Goal: Task Accomplishment & Management: Complete application form

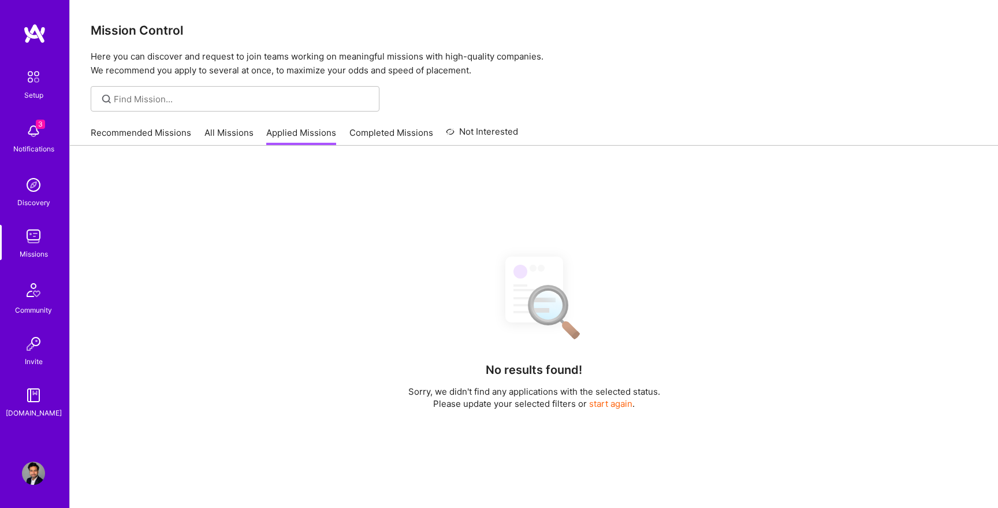
click at [39, 32] on img at bounding box center [34, 33] width 23 height 21
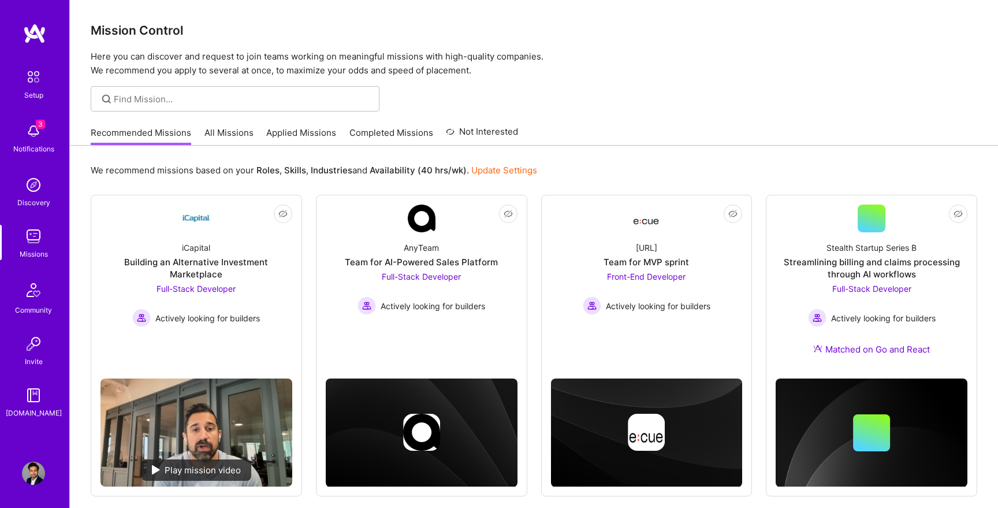
click at [28, 251] on div "Missions" at bounding box center [34, 254] width 28 height 12
click at [31, 483] on img at bounding box center [33, 472] width 23 height 23
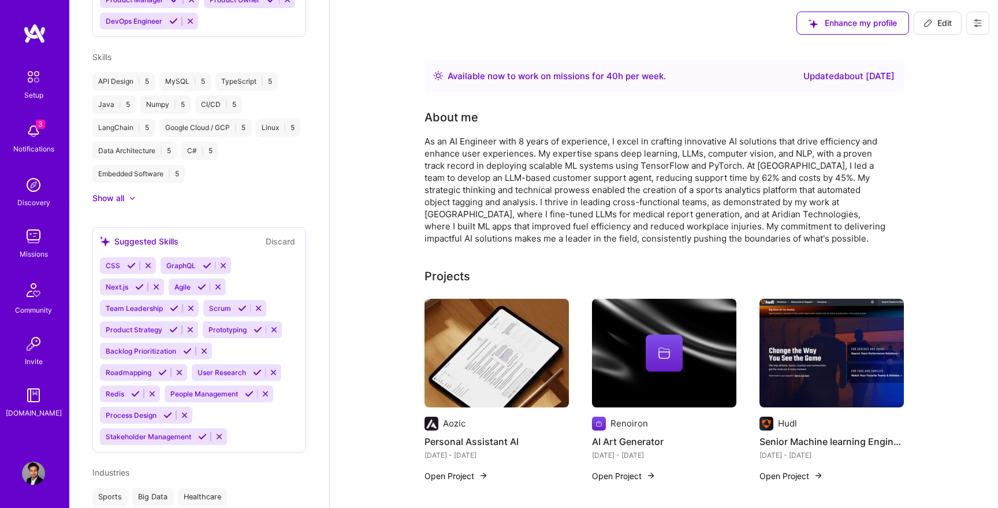
scroll to position [841, 0]
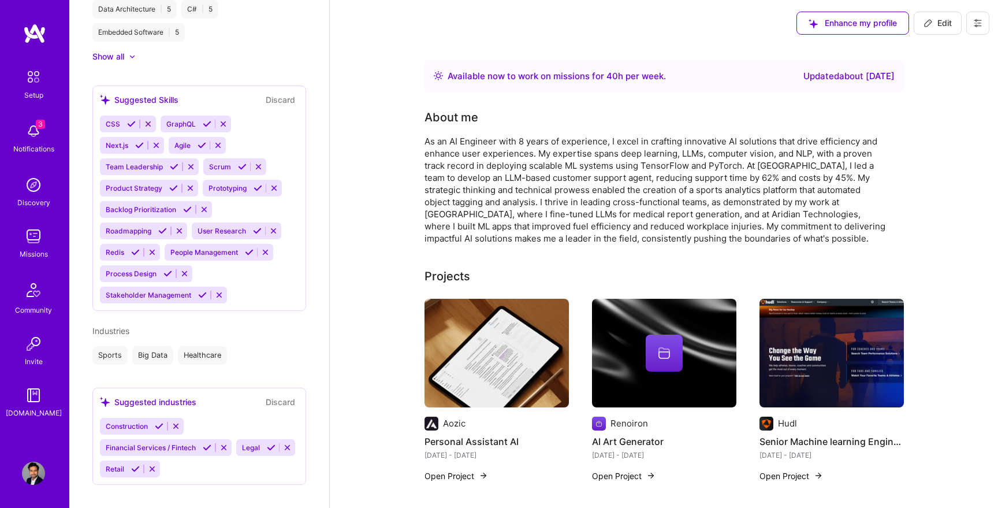
click at [32, 77] on img at bounding box center [33, 77] width 24 height 24
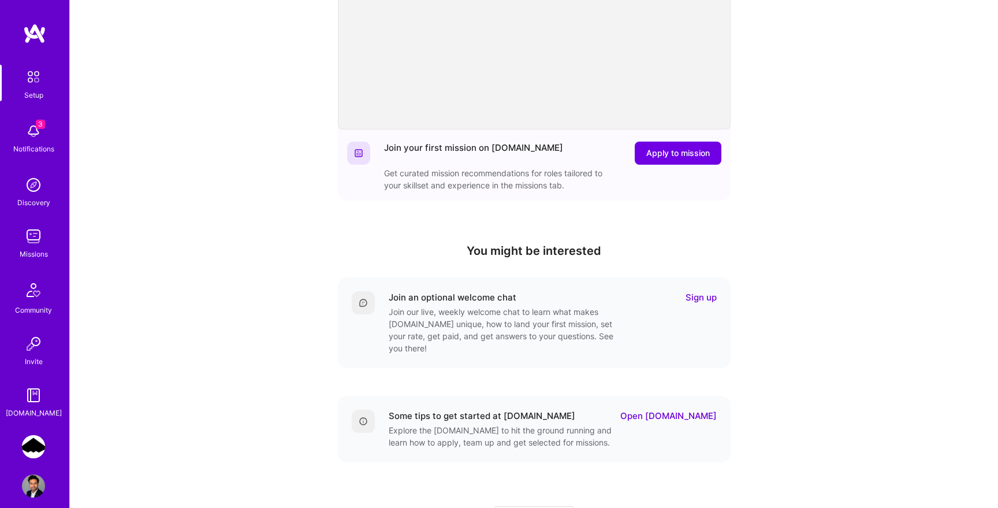
scroll to position [247, 0]
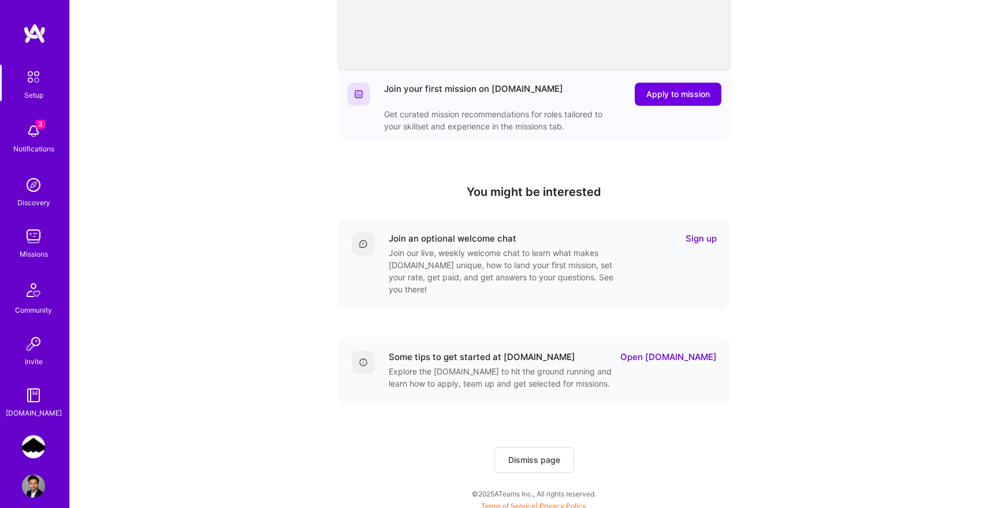
click at [38, 449] on img at bounding box center [33, 446] width 23 height 23
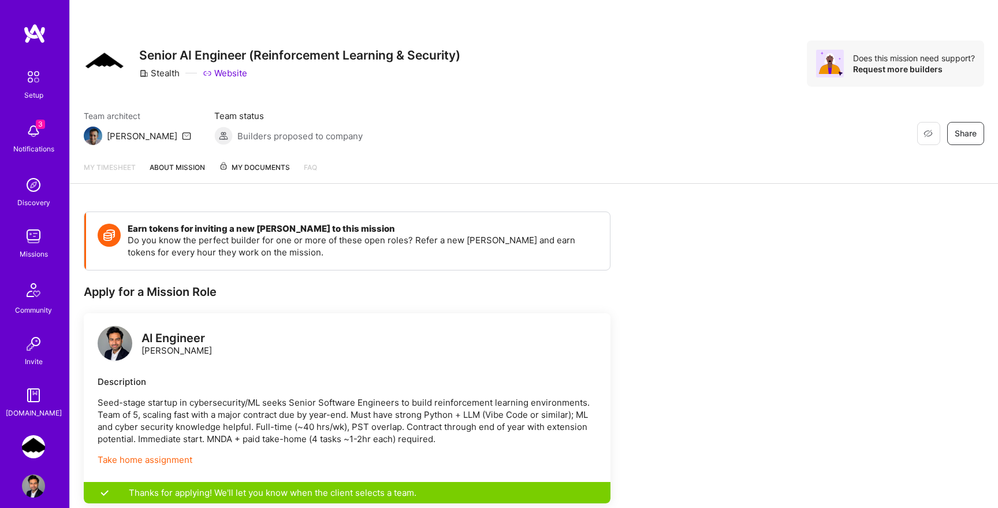
click at [261, 167] on span "My Documents" at bounding box center [254, 167] width 71 height 13
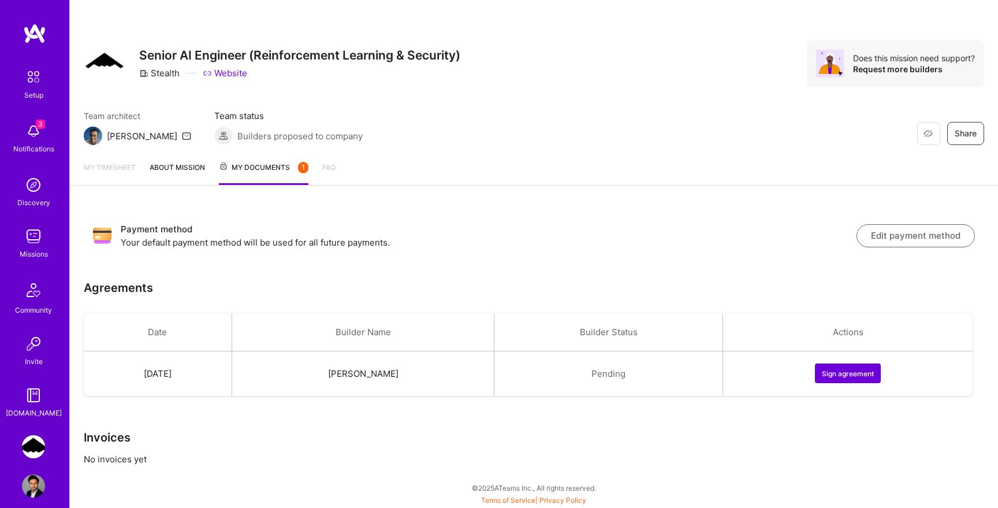
scroll to position [6, 0]
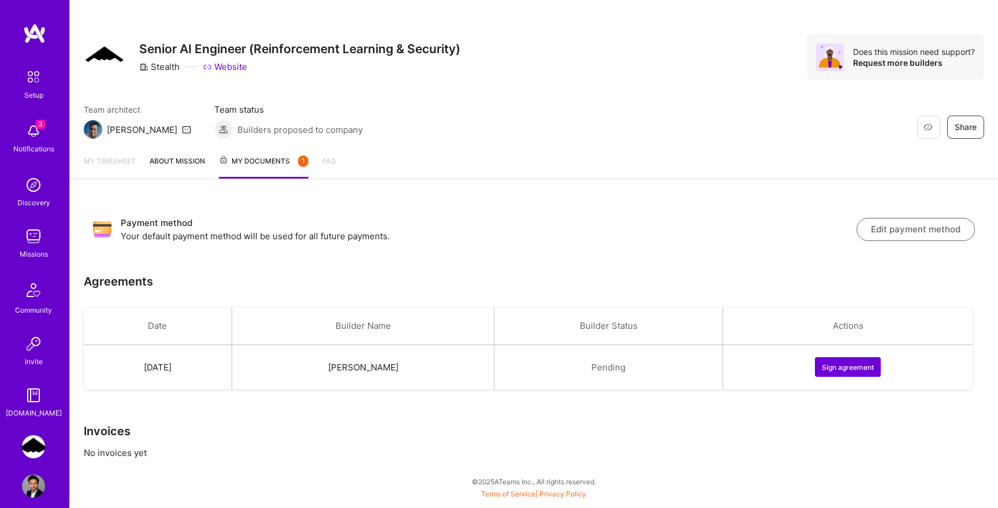
click at [841, 365] on button "Sign agreement" at bounding box center [848, 367] width 66 height 20
click at [895, 233] on button "Edit payment method" at bounding box center [915, 229] width 118 height 23
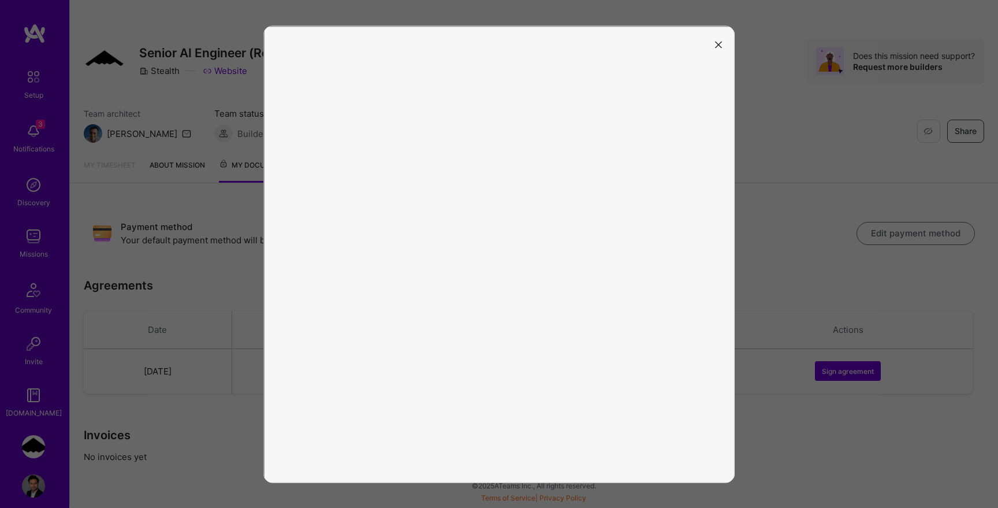
scroll to position [2, 0]
click at [251, 84] on div at bounding box center [499, 254] width 998 height 508
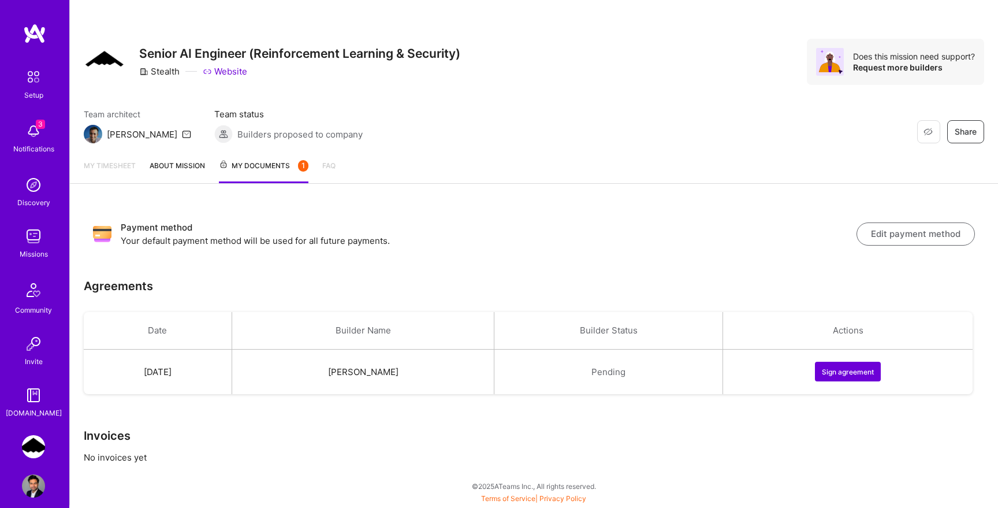
scroll to position [6, 0]
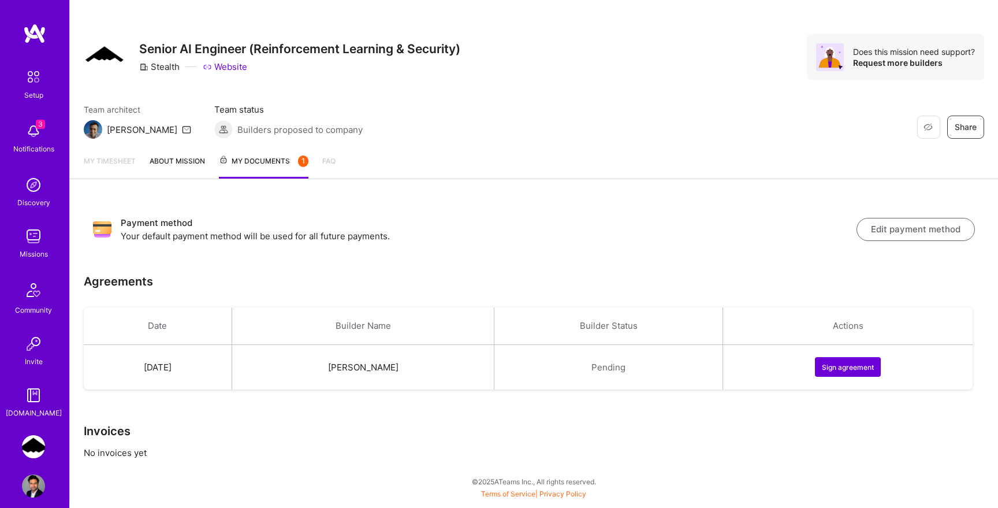
click at [412, 109] on div "Team architect [PERSON_NAME] Team status Builders proposed to company Restore N…" at bounding box center [534, 120] width 900 height 35
click at [916, 233] on button "Edit payment method" at bounding box center [915, 229] width 118 height 23
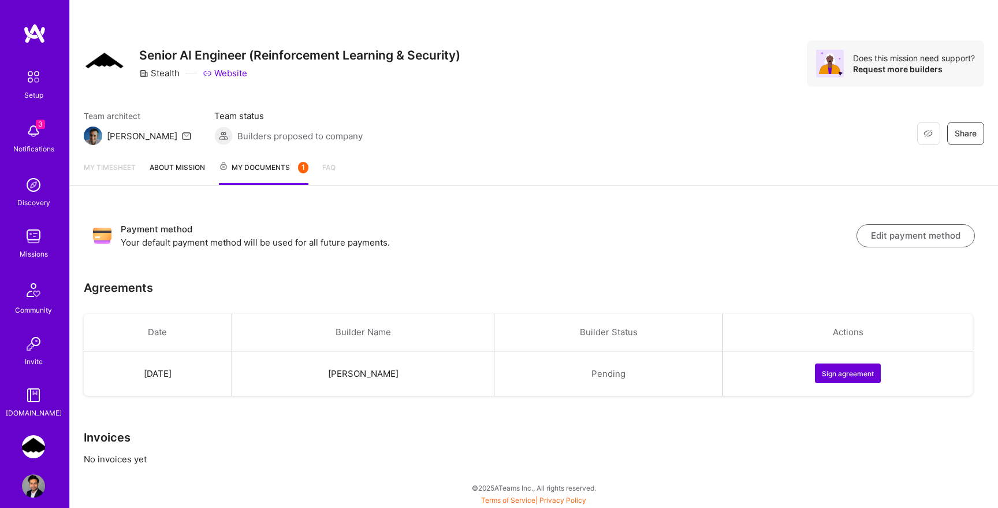
click at [526, 118] on div "Team architect [PERSON_NAME] Team status Builders proposed to company Restore N…" at bounding box center [534, 127] width 900 height 35
click at [927, 237] on button "Edit payment method" at bounding box center [915, 235] width 118 height 23
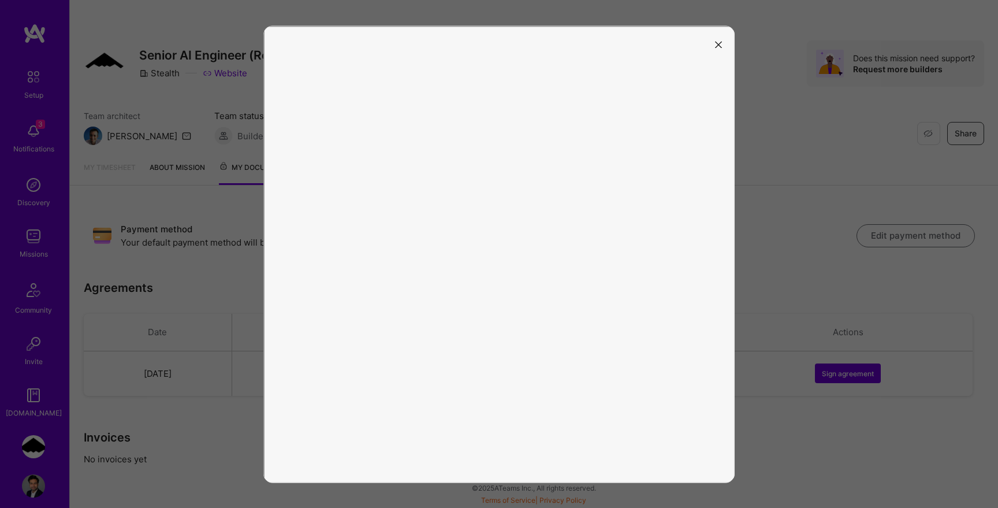
click at [720, 45] on icon "modal" at bounding box center [718, 45] width 7 height 7
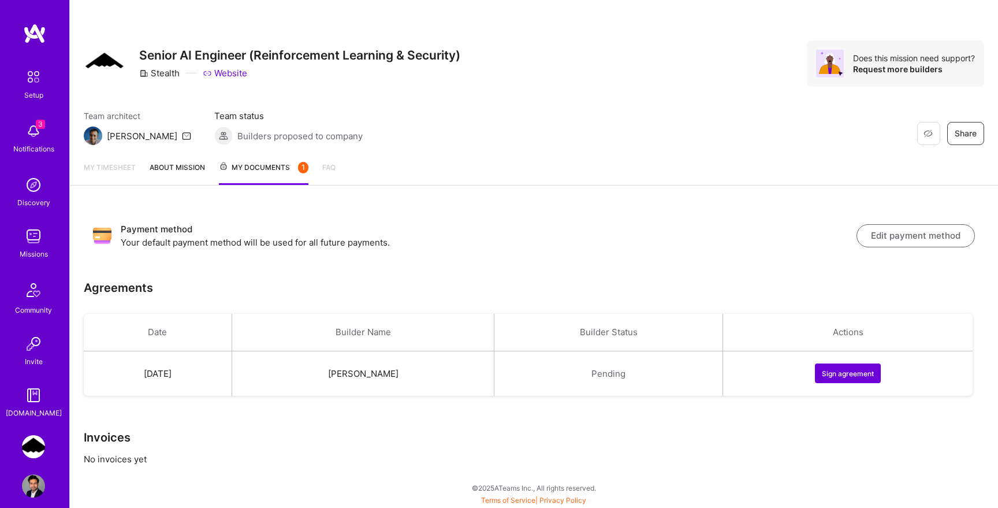
click at [887, 236] on button "Edit payment method" at bounding box center [915, 235] width 118 height 23
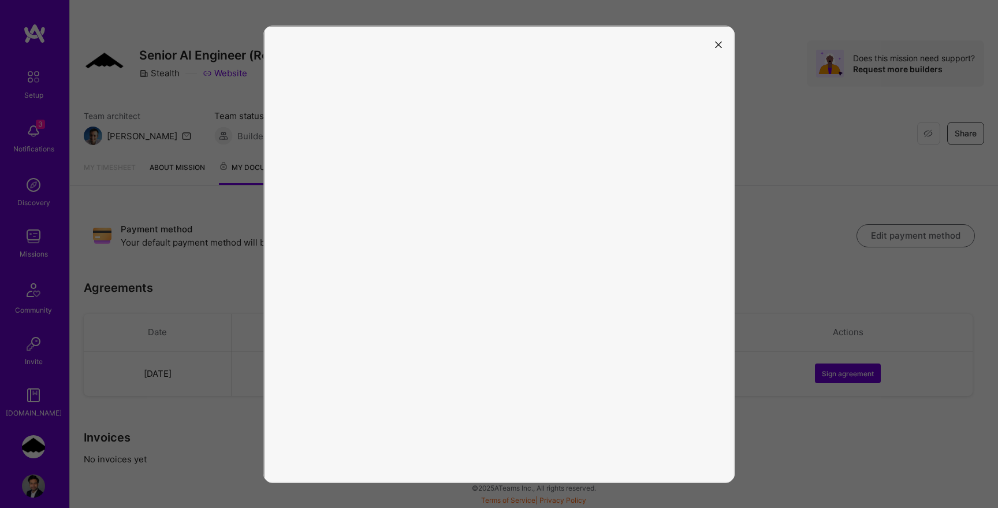
click at [717, 42] on icon "modal" at bounding box center [718, 45] width 7 height 7
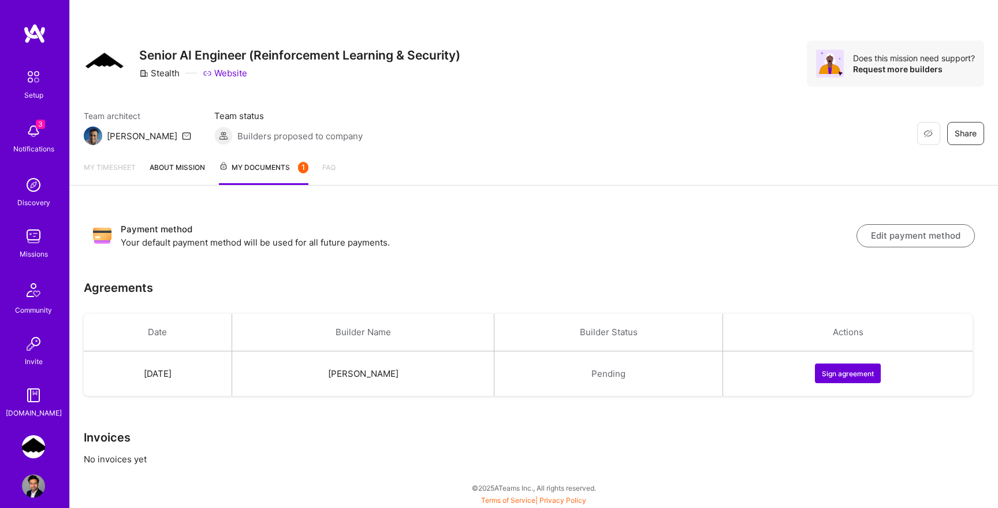
click at [35, 128] on img at bounding box center [33, 131] width 23 height 23
click at [471, 119] on div "3 Setup 3 Notifications Discovery Missions Community Invite [DOMAIN_NAME] Steal…" at bounding box center [499, 251] width 998 height 502
click at [184, 165] on link "About Mission" at bounding box center [177, 173] width 55 height 24
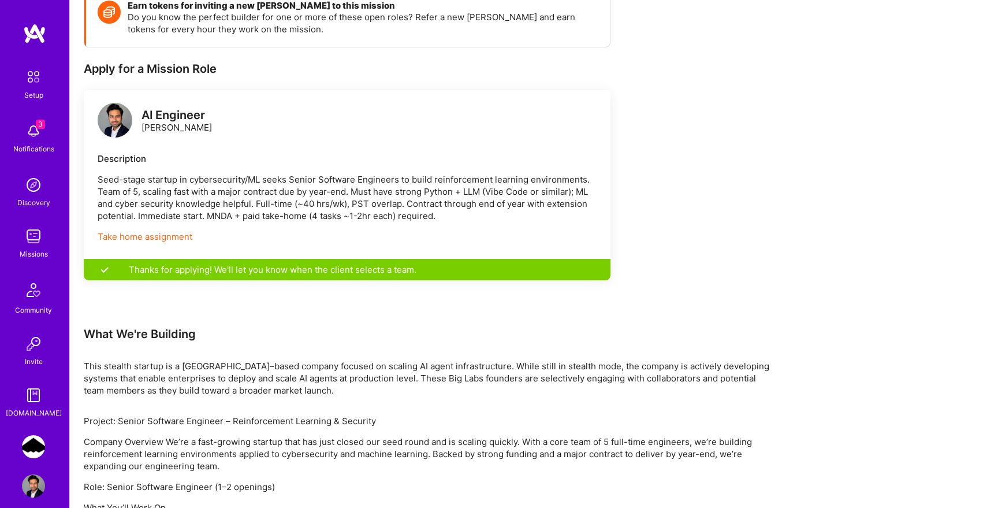
scroll to position [225, 0]
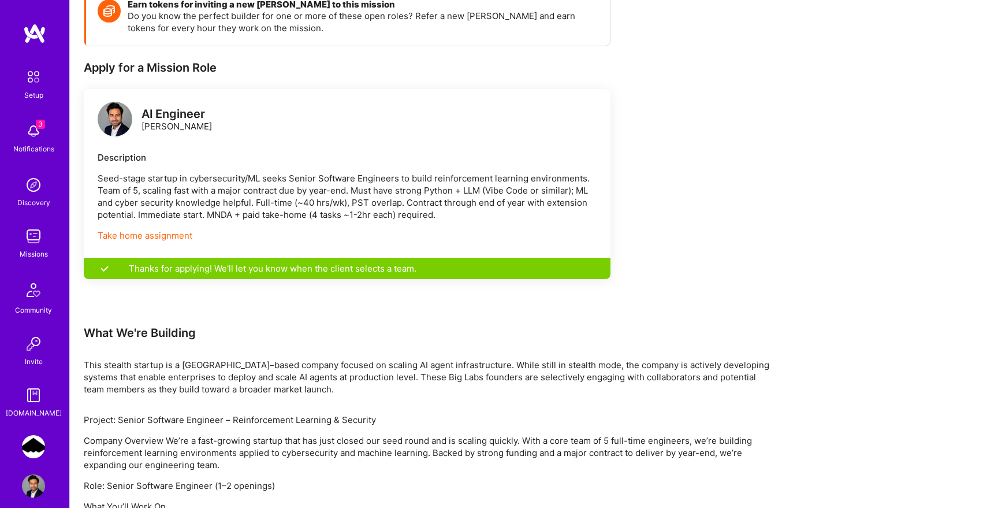
click at [166, 237] on link "Take home assignment" at bounding box center [145, 235] width 95 height 11
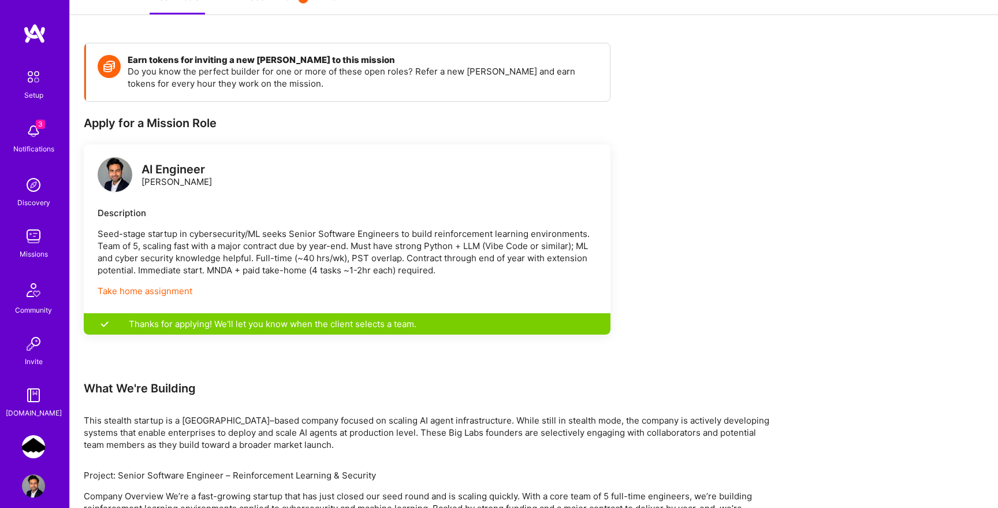
scroll to position [0, 0]
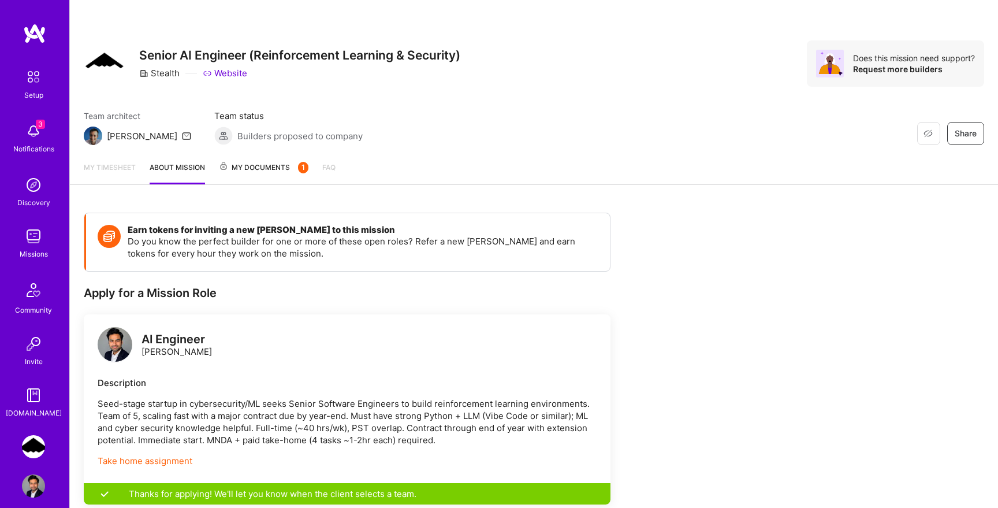
click at [271, 167] on span "My Documents 1" at bounding box center [263, 167] width 89 height 13
